Goal: Complete application form: Complete application form

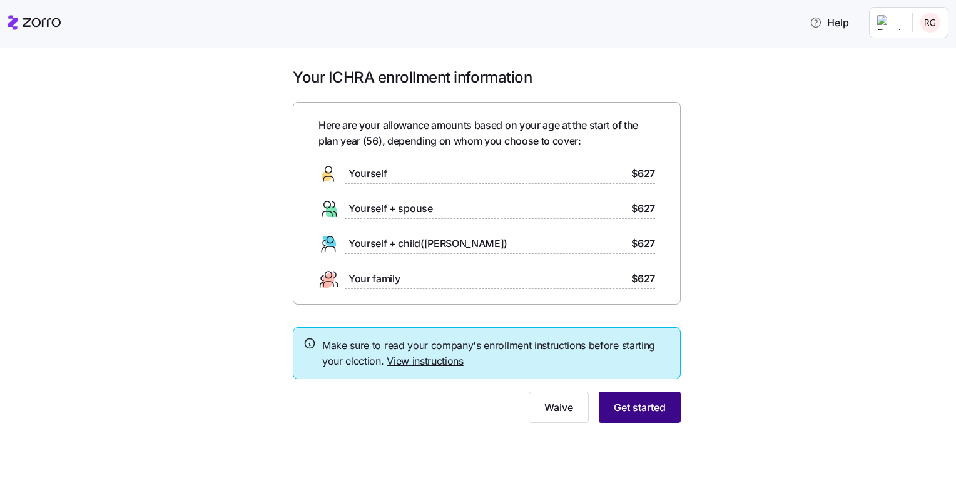
click at [631, 409] on span "Get started" at bounding box center [640, 407] width 52 height 15
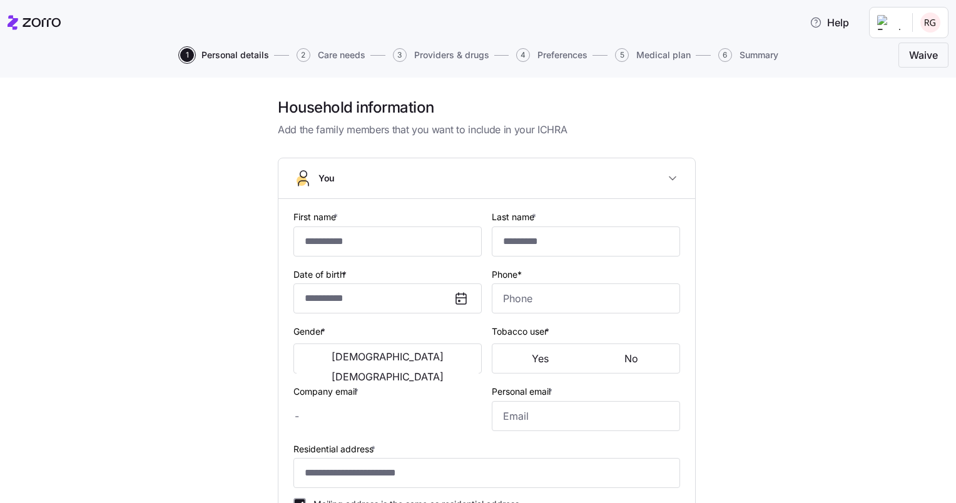
type input "******"
type input "*******"
type input "rgresham@innvision.net"
type input "robgres@aol.com"
type input "**********"
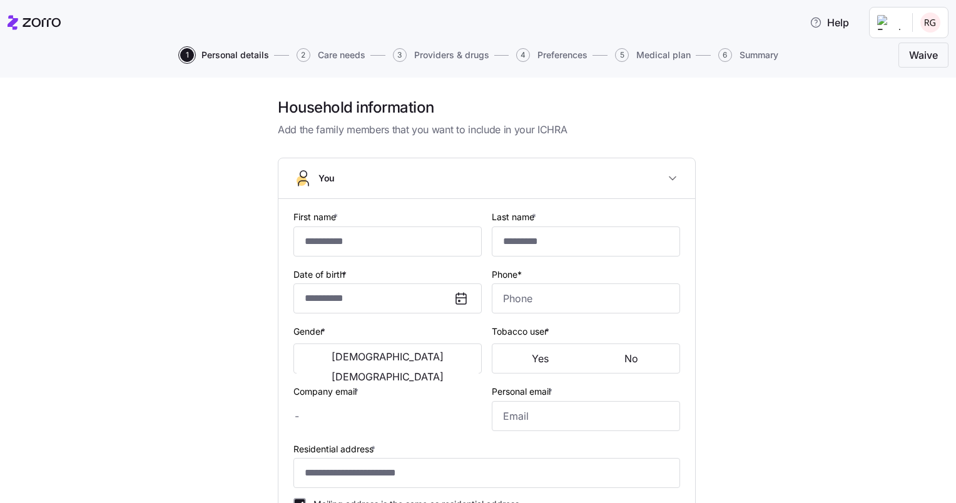
checkbox input "true"
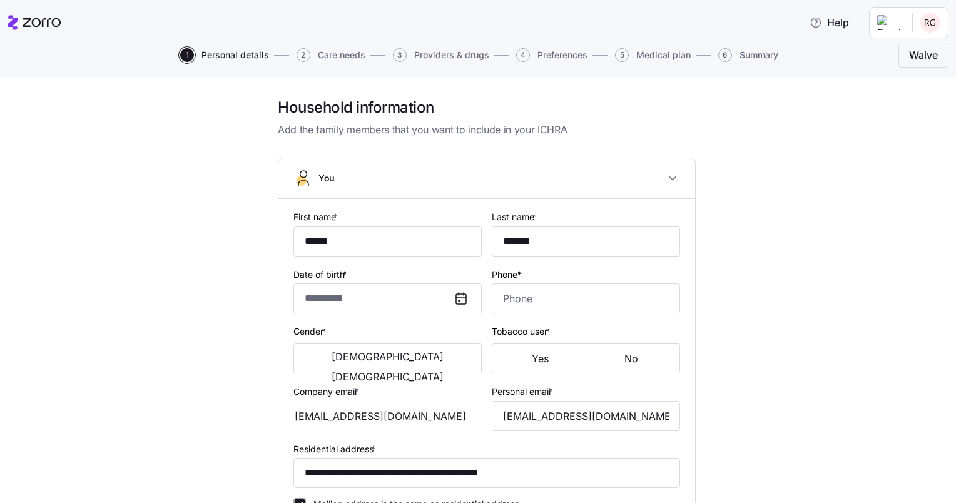
type input "**********"
type input "(770) 380-8072"
type input "US citizen"
type input "Single"
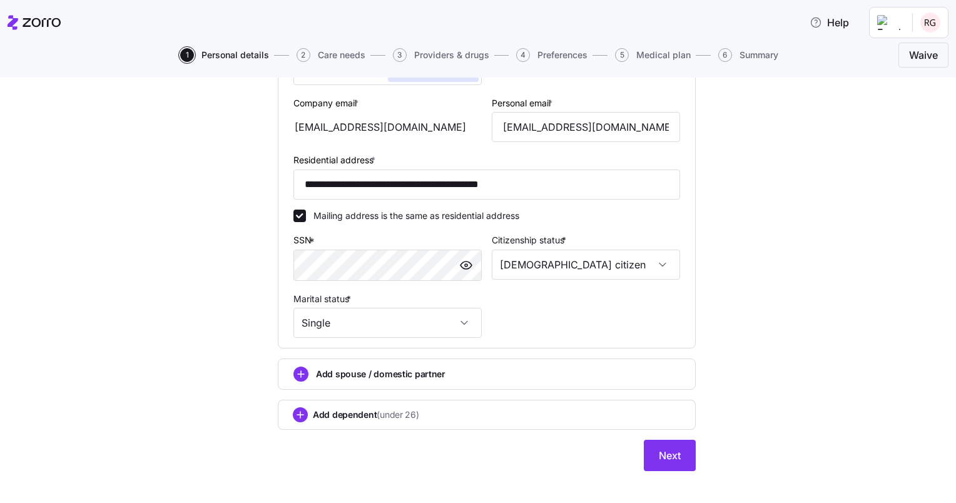
scroll to position [359, 0]
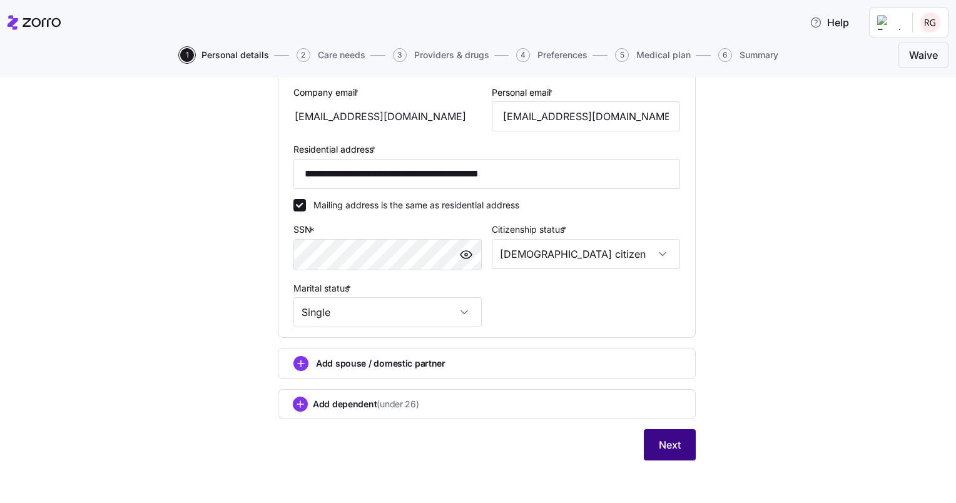
click at [659, 444] on span "Next" at bounding box center [670, 444] width 22 height 15
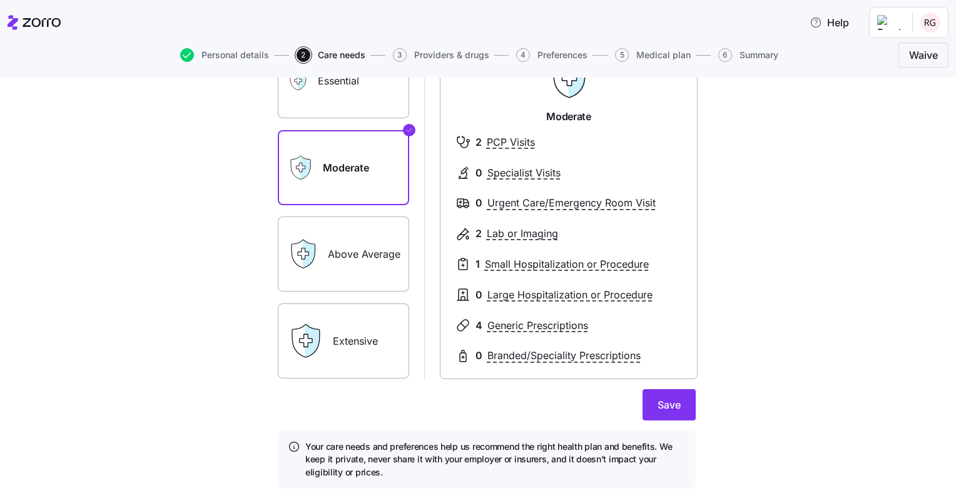
scroll to position [125, 0]
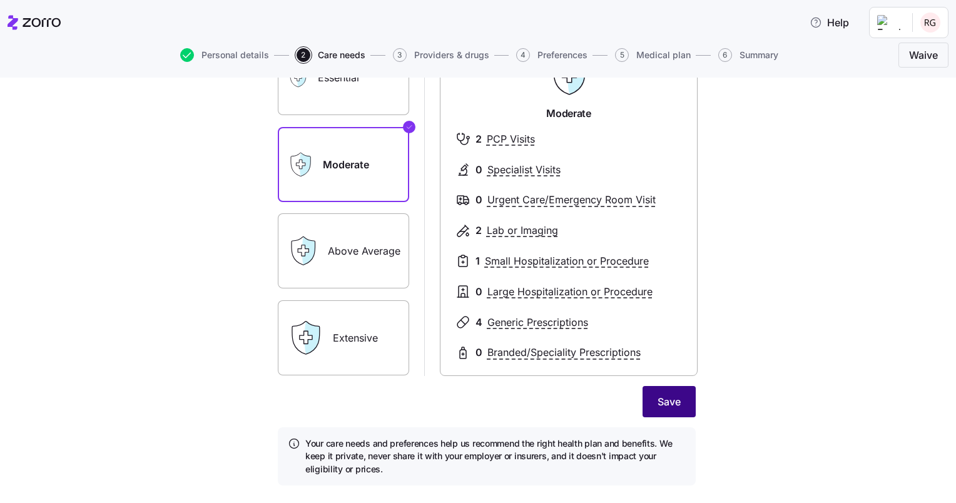
click at [673, 403] on span "Save" at bounding box center [669, 401] width 23 height 15
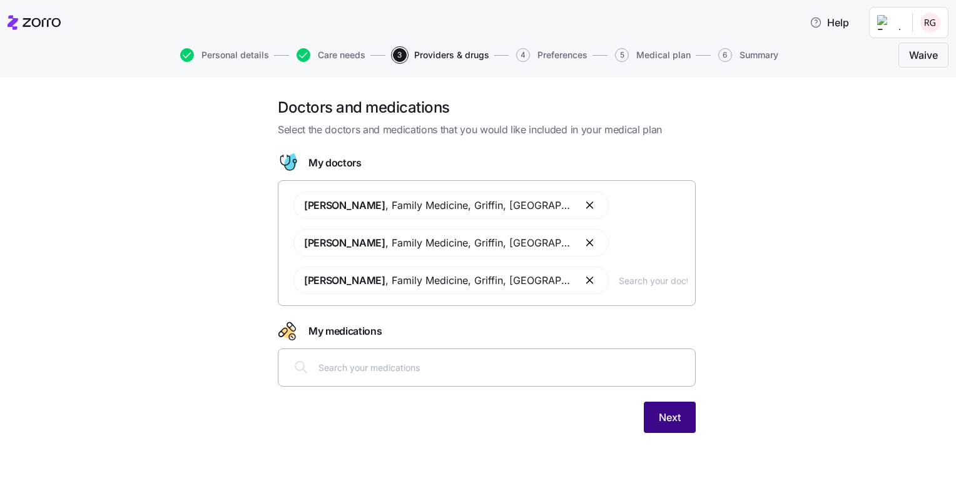
click at [668, 415] on span "Next" at bounding box center [670, 417] width 22 height 15
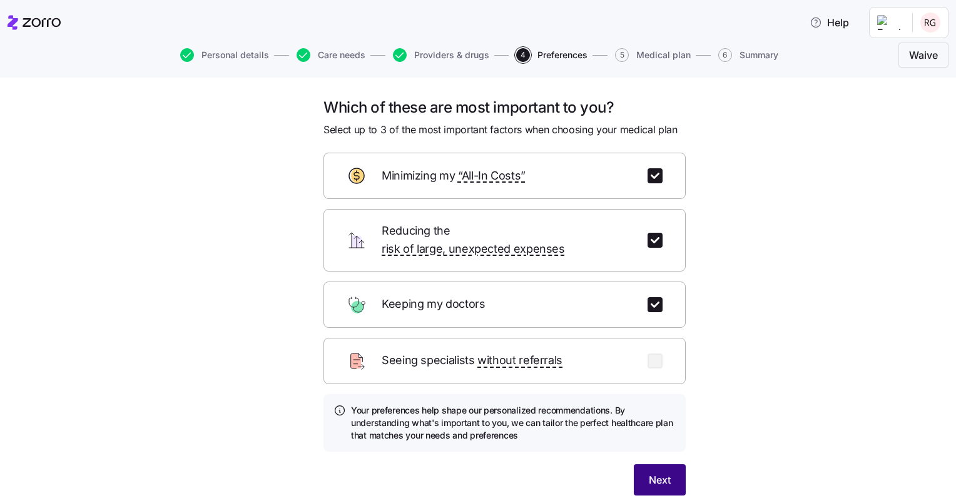
click at [666, 464] on button "Next" at bounding box center [660, 479] width 52 height 31
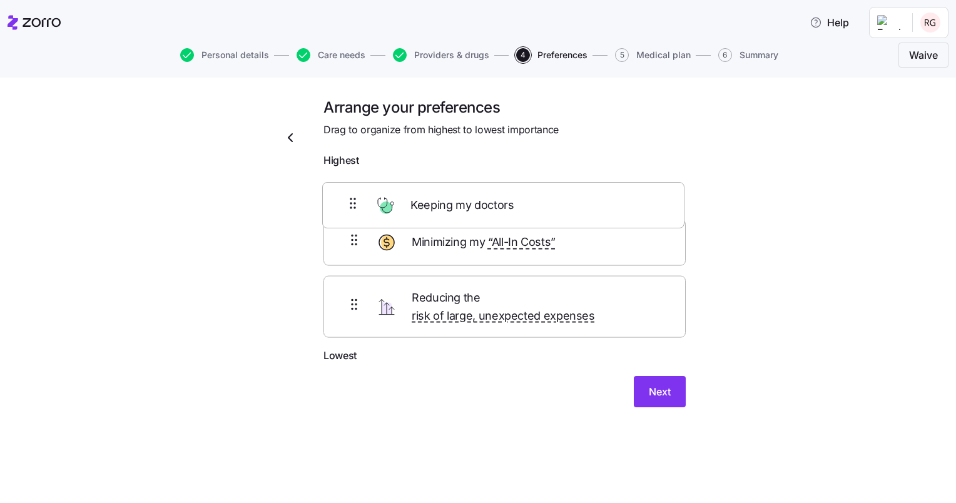
drag, startPoint x: 352, startPoint y: 255, endPoint x: 350, endPoint y: 197, distance: 58.2
click at [350, 197] on div "Minimizing my “All-In Costs” Keeping my doctors Reducing the risk of large, une…" at bounding box center [504, 260] width 362 height 175
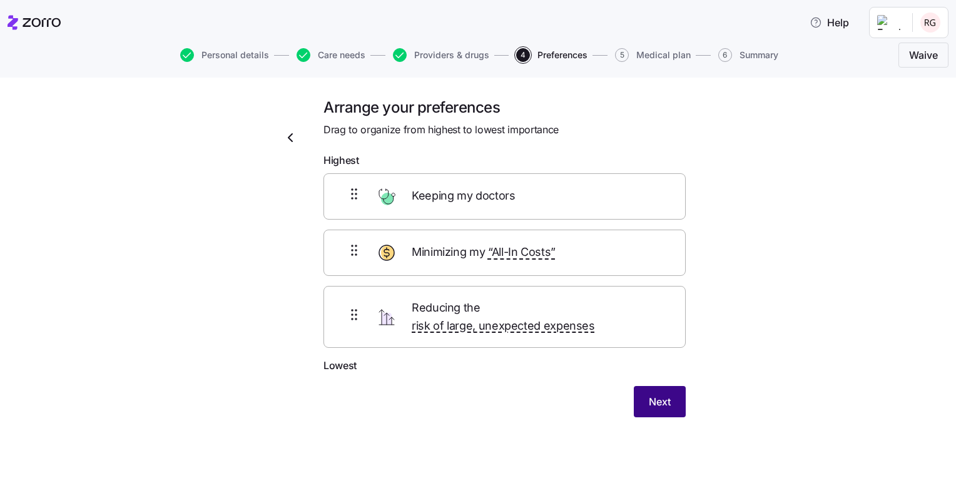
click at [658, 394] on span "Next" at bounding box center [660, 401] width 22 height 15
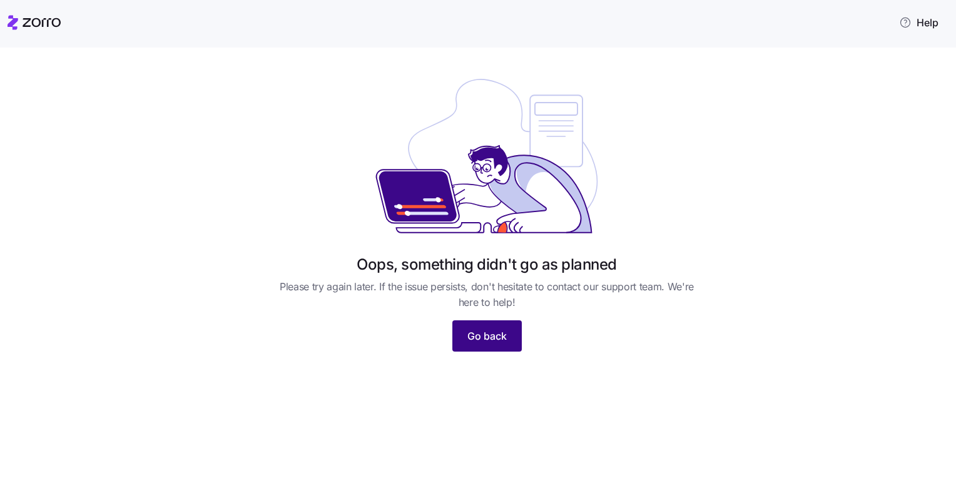
click at [480, 337] on span "Go back" at bounding box center [486, 335] width 39 height 15
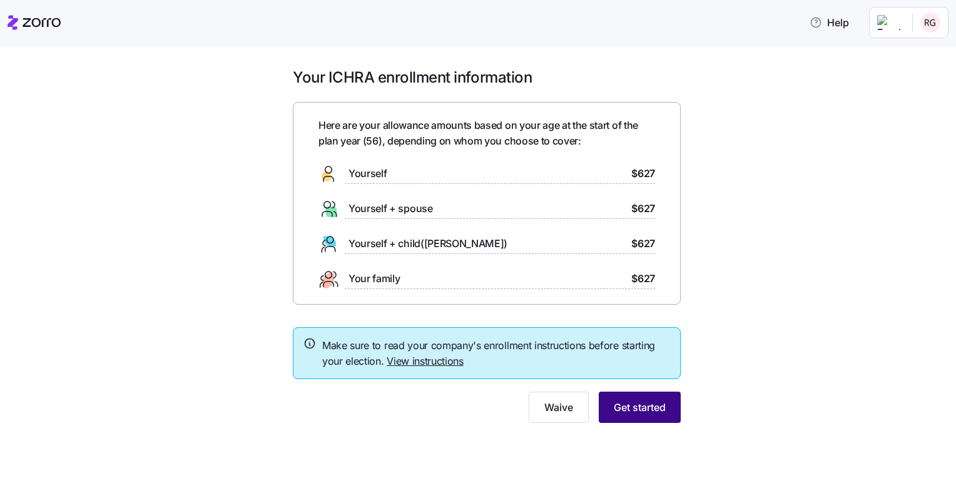
click at [634, 407] on span "Get started" at bounding box center [640, 407] width 52 height 15
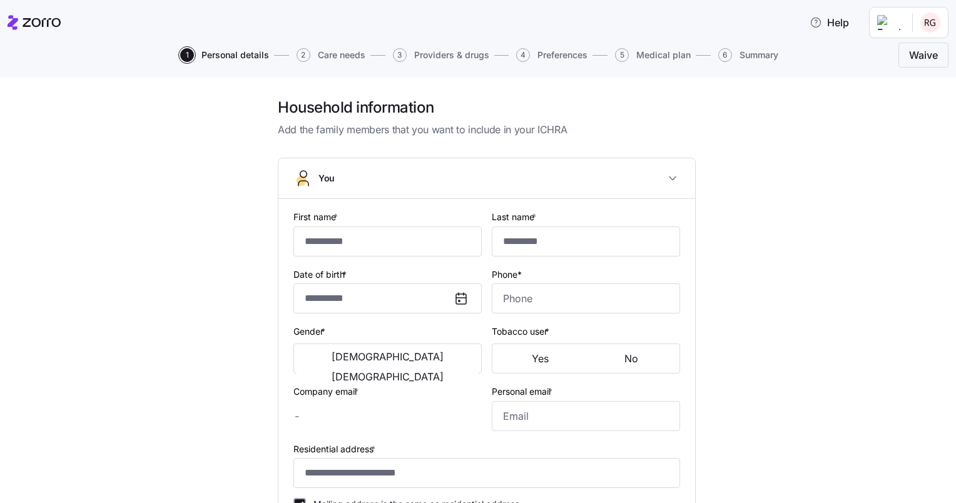
type input "******"
type input "*******"
type input "rgresham@innvision.net"
type input "robgres@aol.com"
type input "**********"
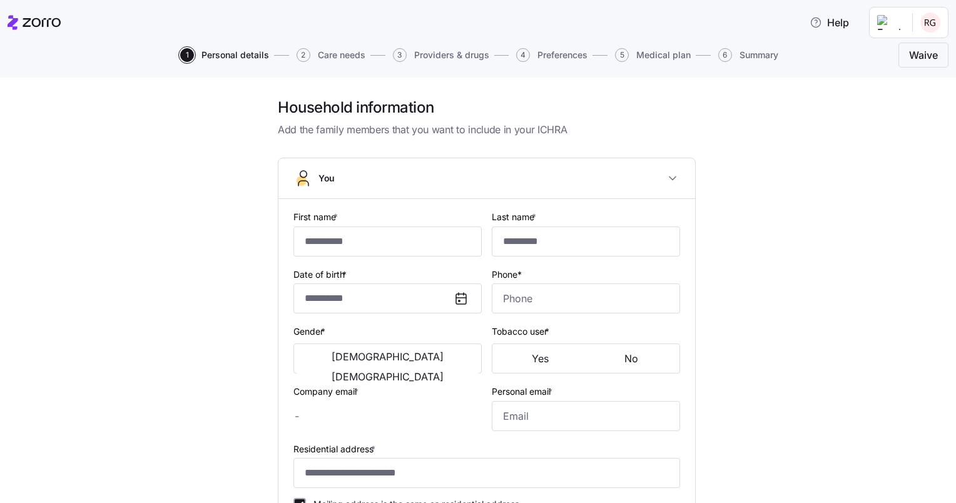
checkbox input "true"
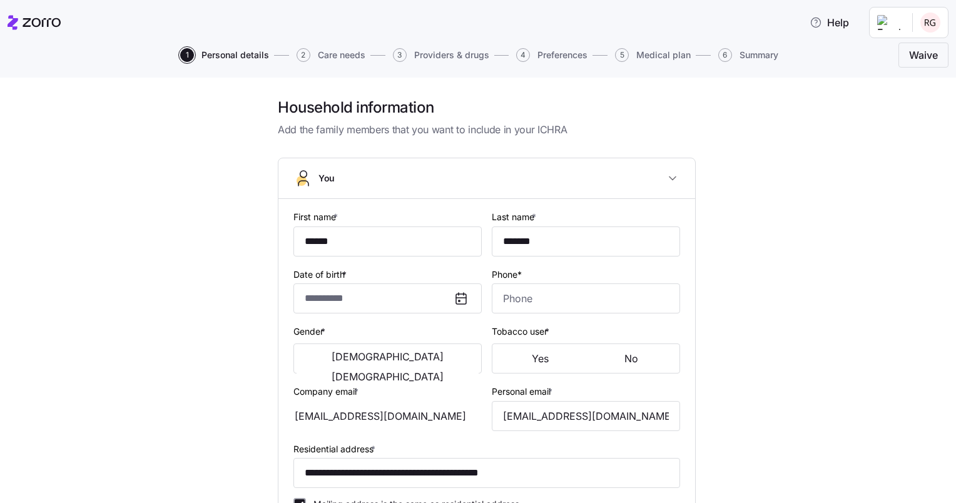
type input "**********"
type input "(770) 380-8072"
type input "US citizen"
type input "Single"
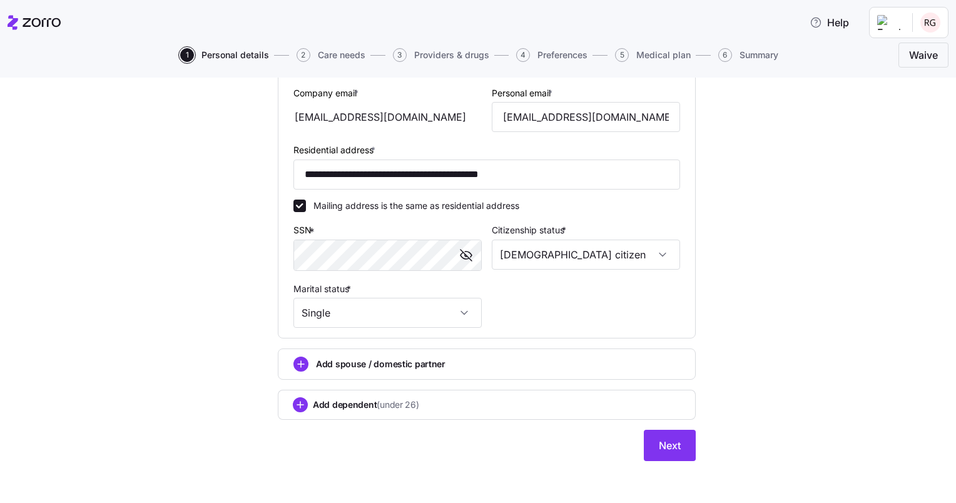
scroll to position [359, 0]
click at [651, 440] on button "Next" at bounding box center [670, 444] width 52 height 31
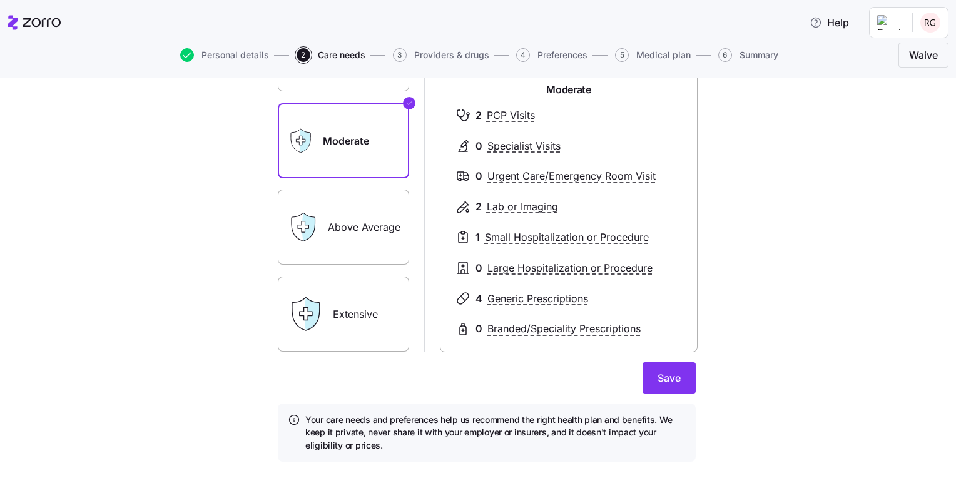
scroll to position [153, 0]
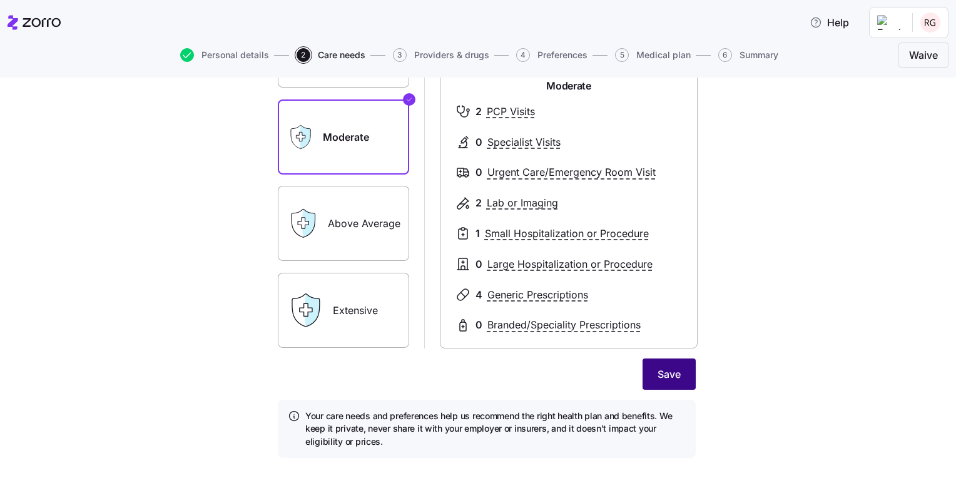
click at [664, 368] on span "Save" at bounding box center [669, 374] width 23 height 15
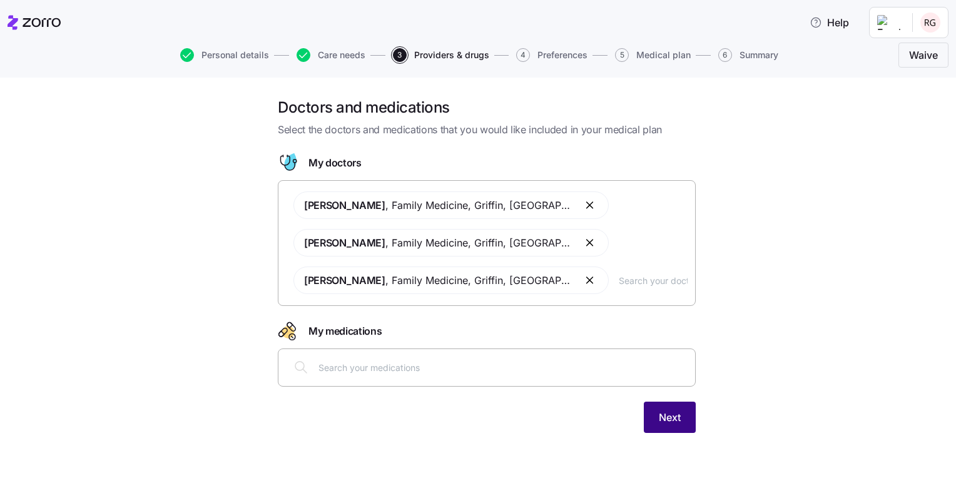
click at [682, 420] on button "Next" at bounding box center [670, 417] width 52 height 31
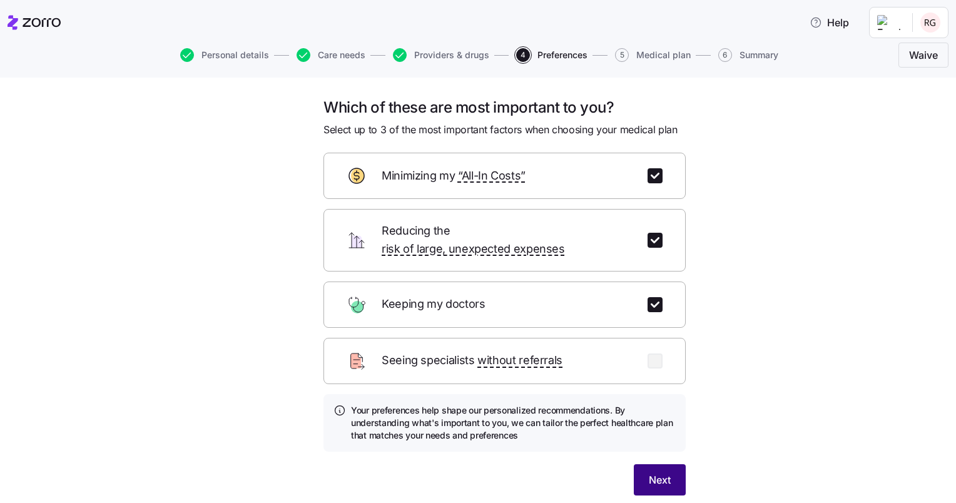
click at [654, 472] on span "Next" at bounding box center [660, 479] width 22 height 15
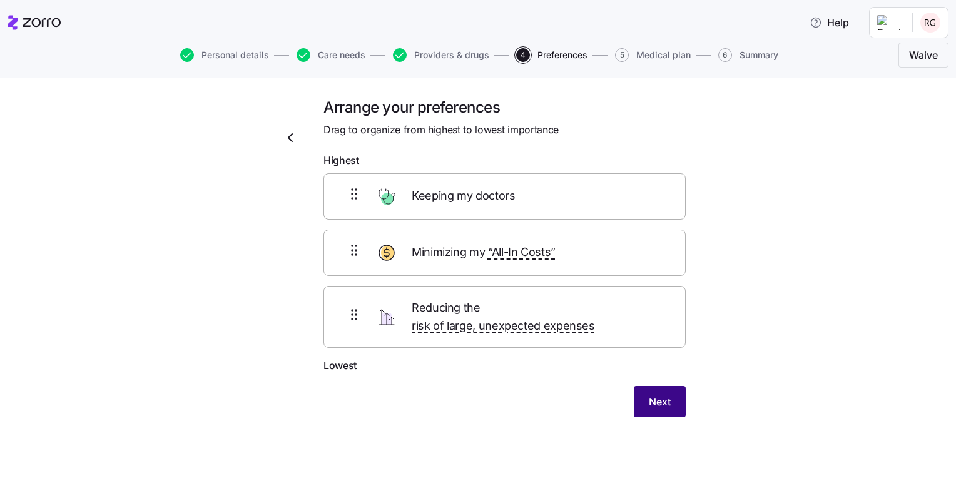
click at [644, 386] on button "Next" at bounding box center [660, 401] width 52 height 31
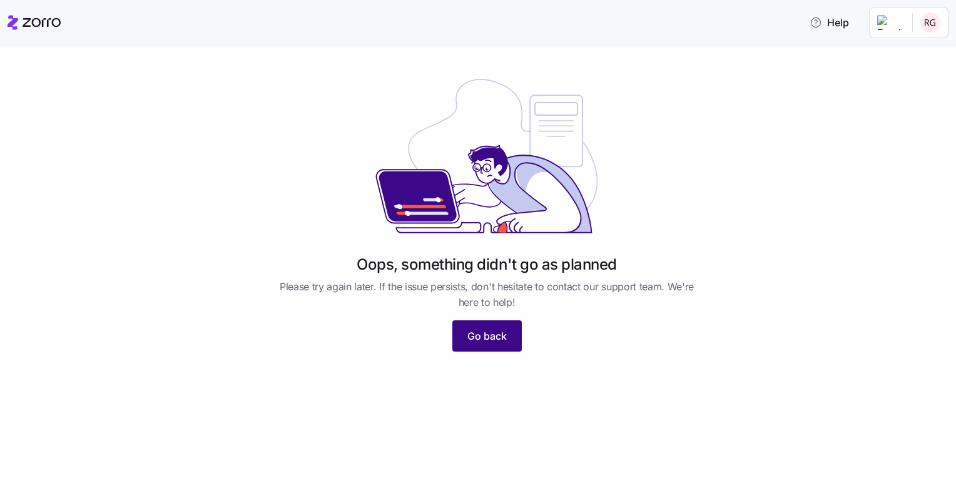
click at [495, 335] on span "Go back" at bounding box center [486, 335] width 39 height 15
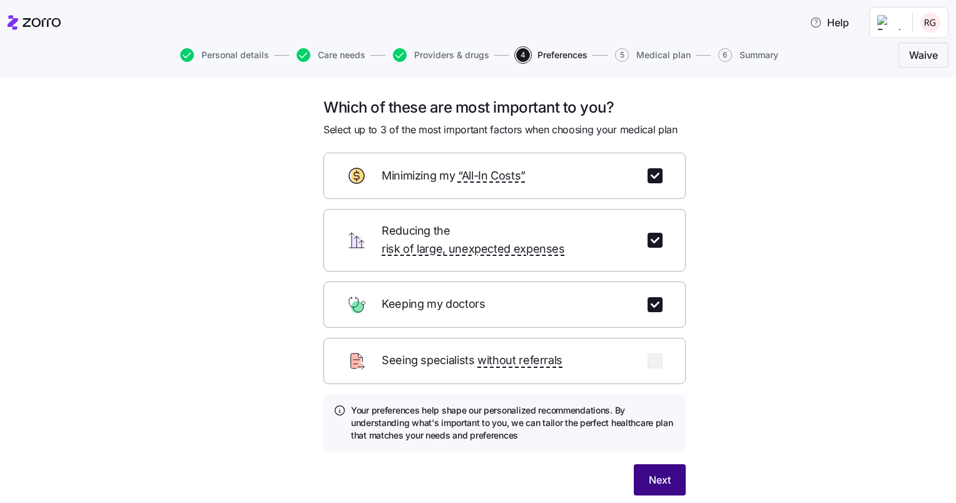
click at [656, 472] on span "Next" at bounding box center [660, 479] width 22 height 15
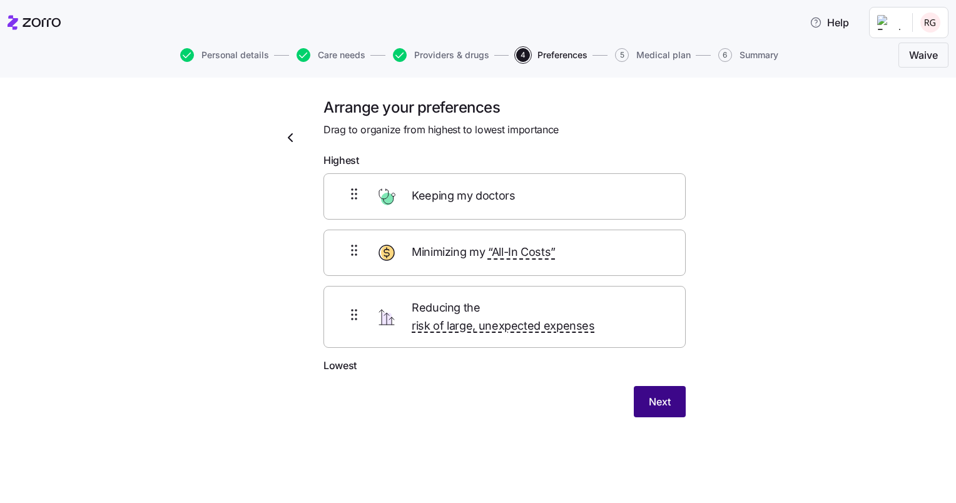
click at [661, 394] on span "Next" at bounding box center [660, 401] width 22 height 15
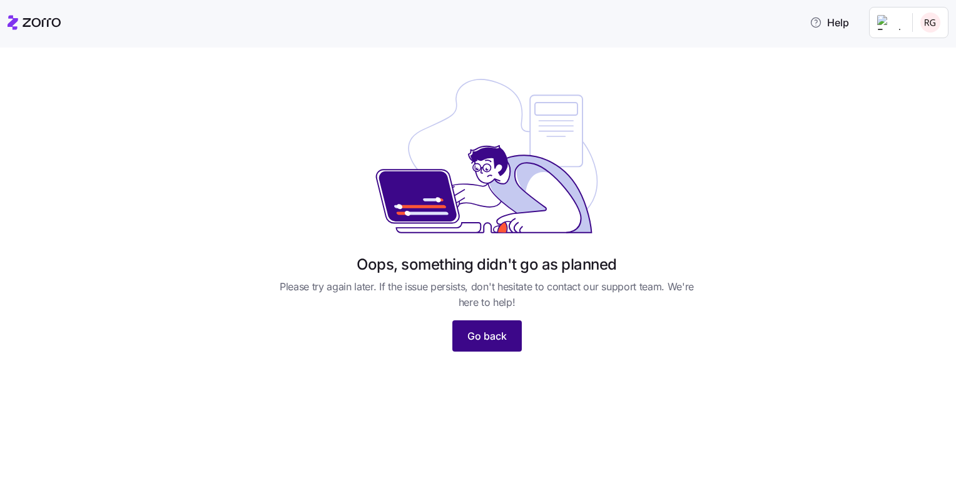
click at [495, 335] on span "Go back" at bounding box center [486, 335] width 39 height 15
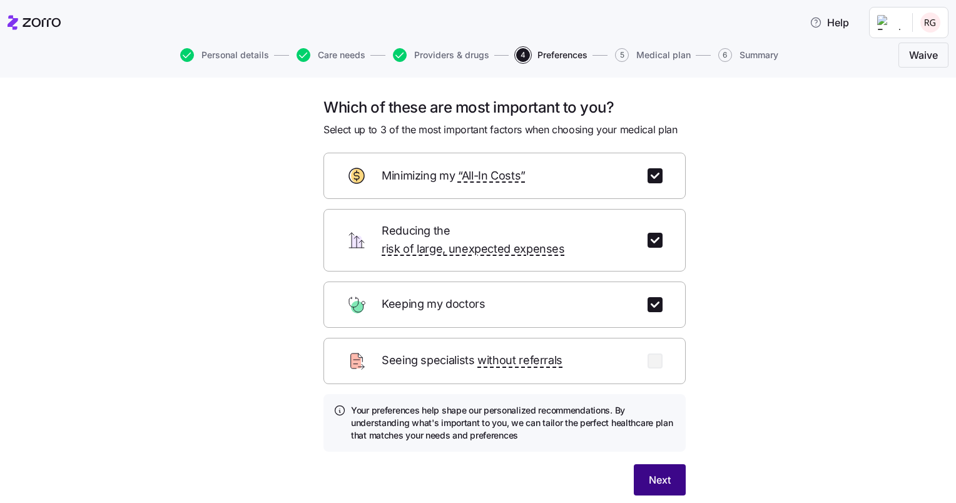
click at [660, 472] on span "Next" at bounding box center [660, 479] width 22 height 15
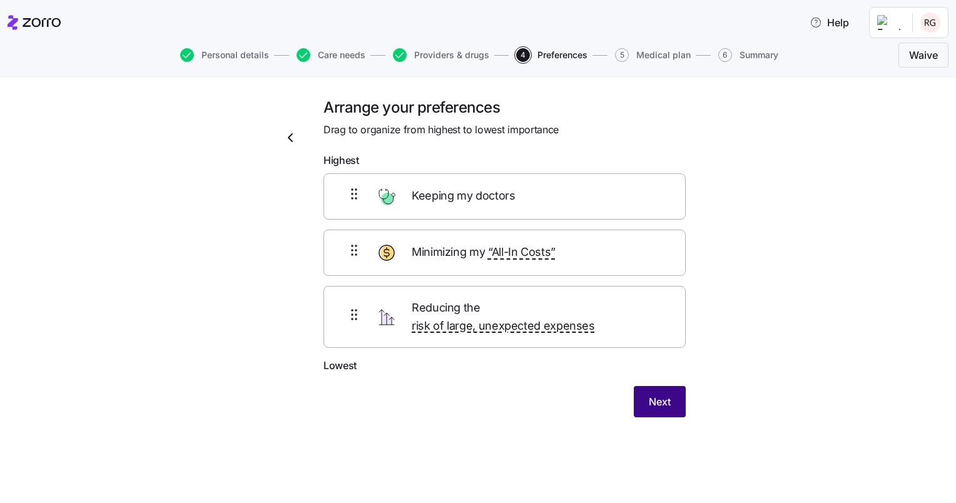
click at [656, 394] on span "Next" at bounding box center [660, 401] width 22 height 15
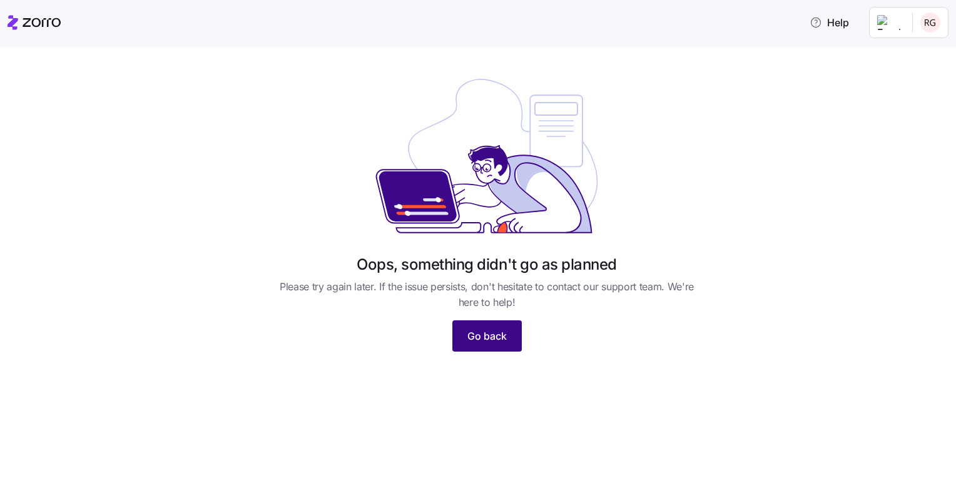
click at [499, 336] on span "Go back" at bounding box center [486, 335] width 39 height 15
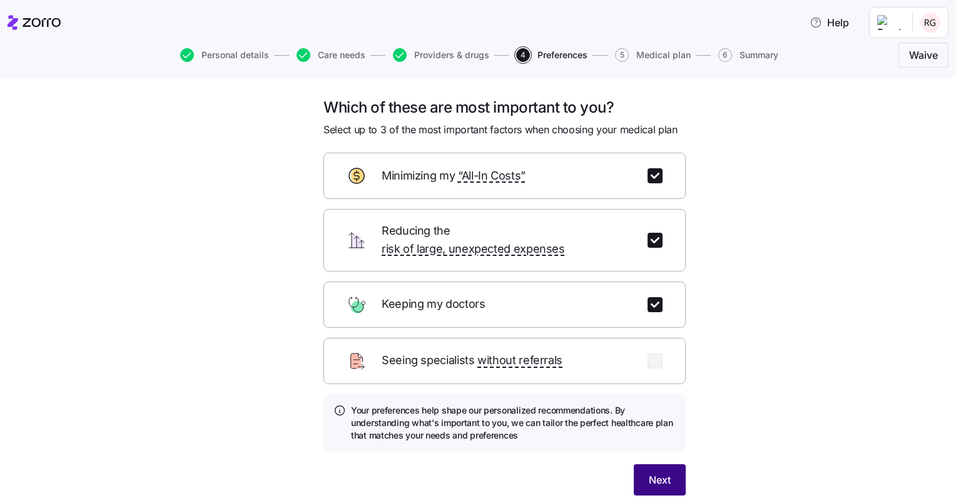
click at [656, 472] on span "Next" at bounding box center [660, 479] width 22 height 15
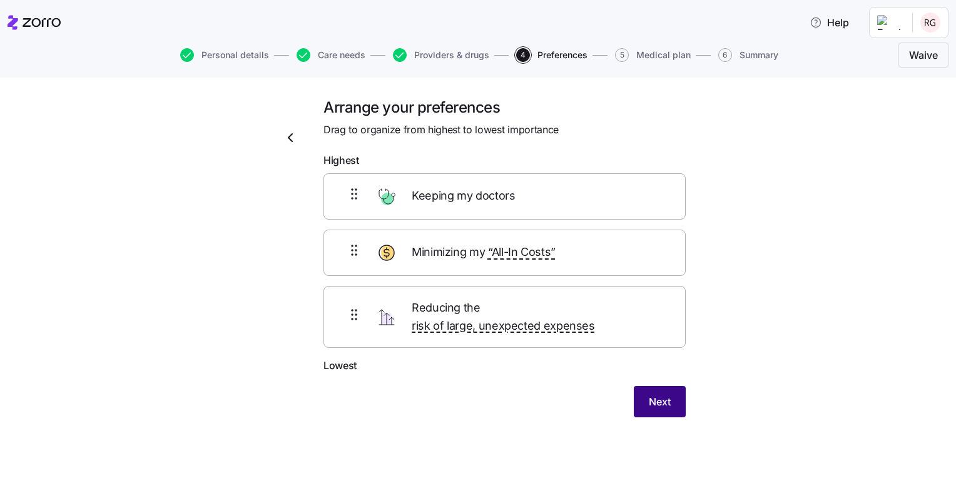
click at [670, 394] on span "Next" at bounding box center [660, 401] width 22 height 15
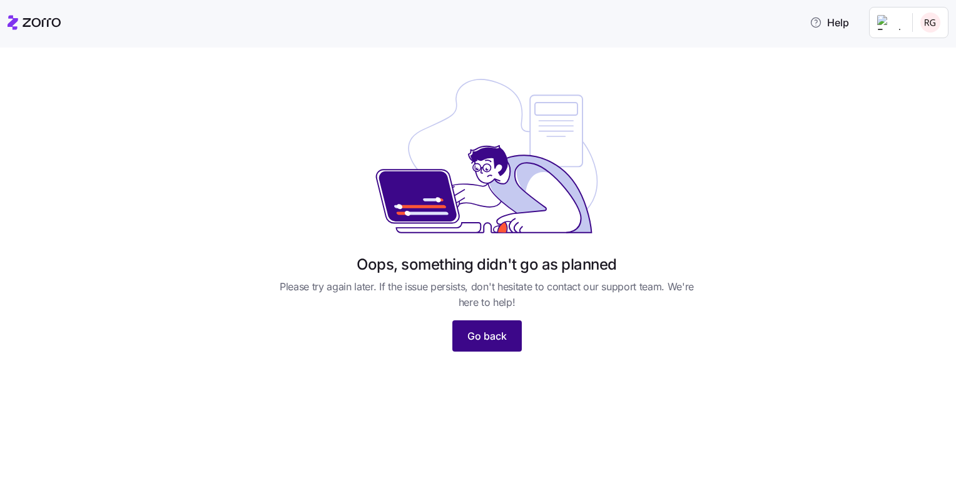
click at [491, 334] on span "Go back" at bounding box center [486, 335] width 39 height 15
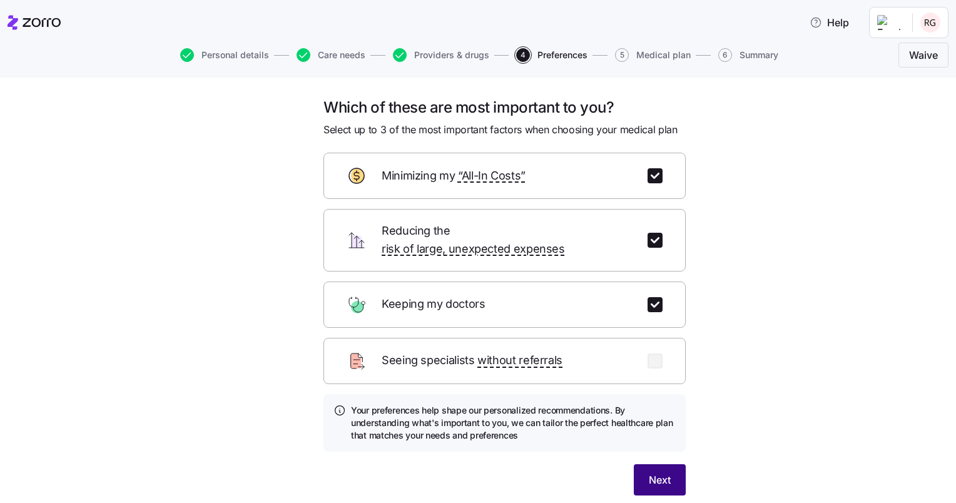
click at [667, 464] on button "Next" at bounding box center [660, 479] width 52 height 31
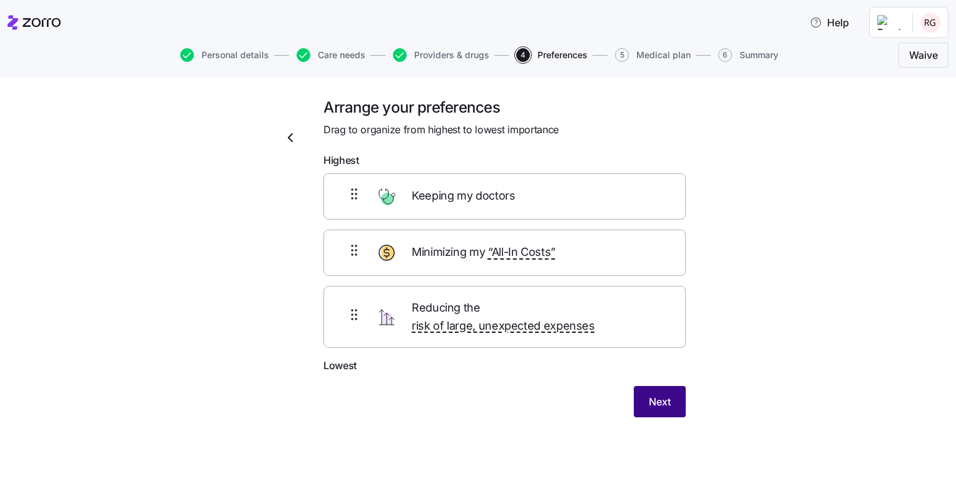
click at [666, 395] on button "Next" at bounding box center [660, 401] width 52 height 31
